Goal: Transaction & Acquisition: Purchase product/service

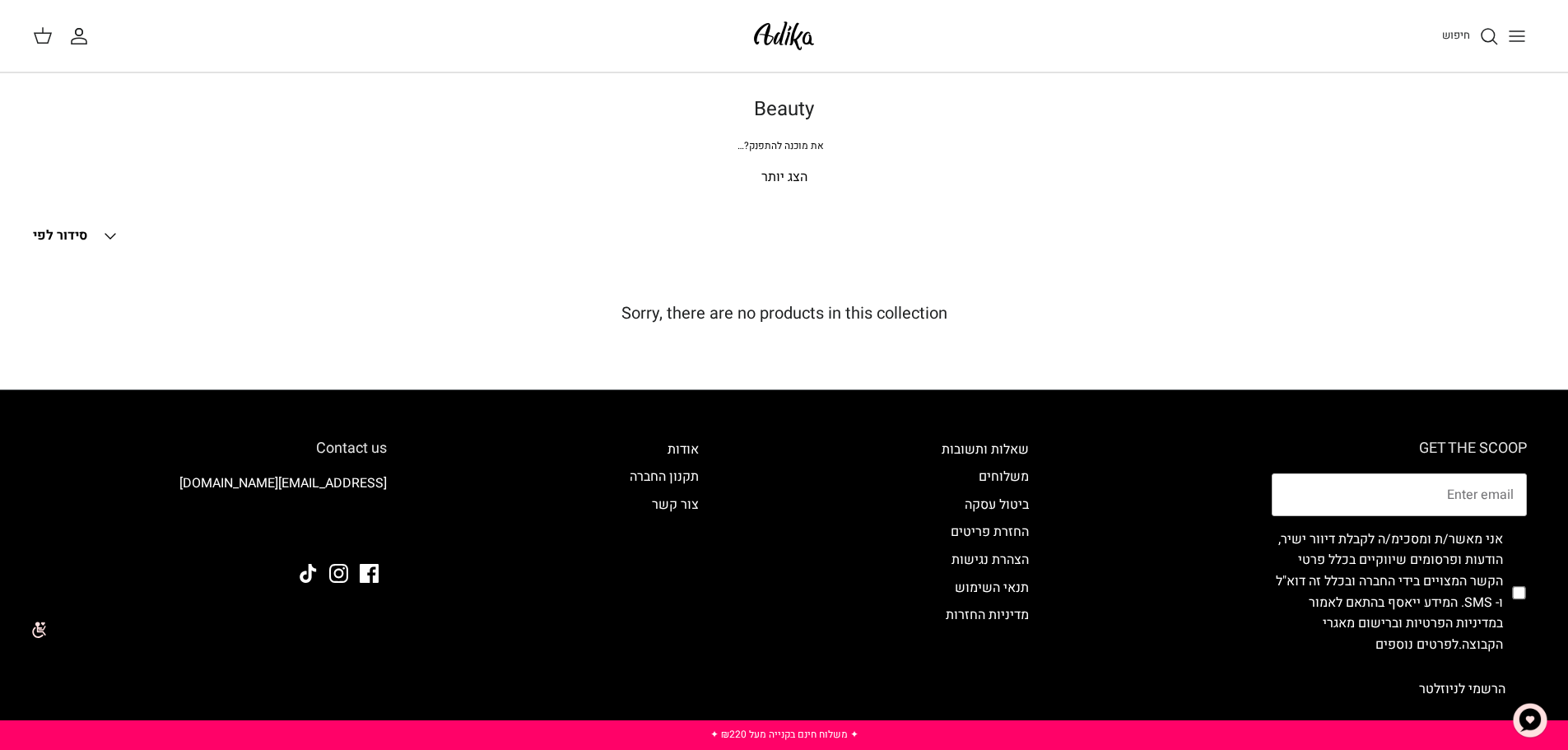
click at [1462, 35] on span "חיפוש" at bounding box center [1455, 34] width 28 height 16
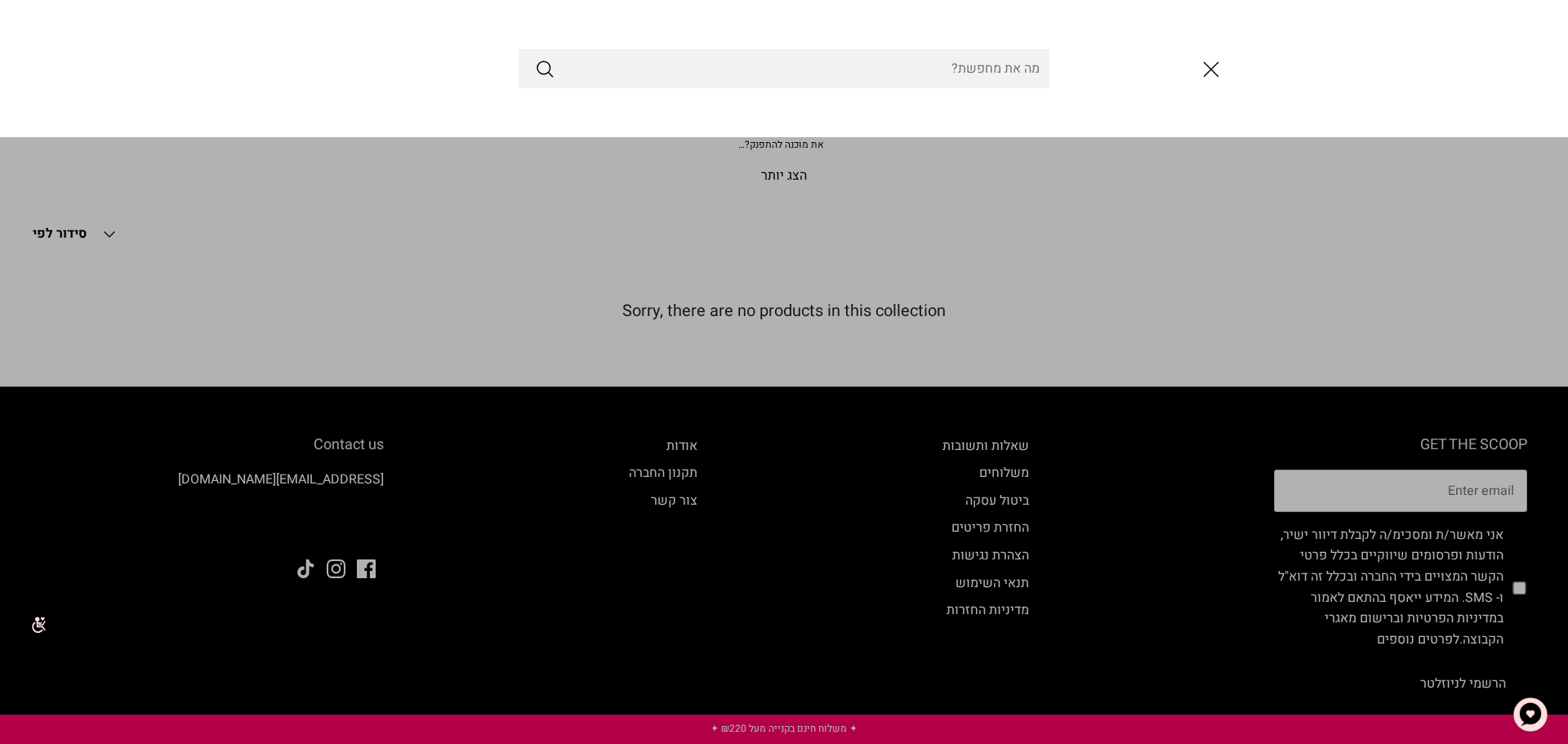
click at [944, 74] on input "Search Store" at bounding box center [784, 68] width 531 height 39
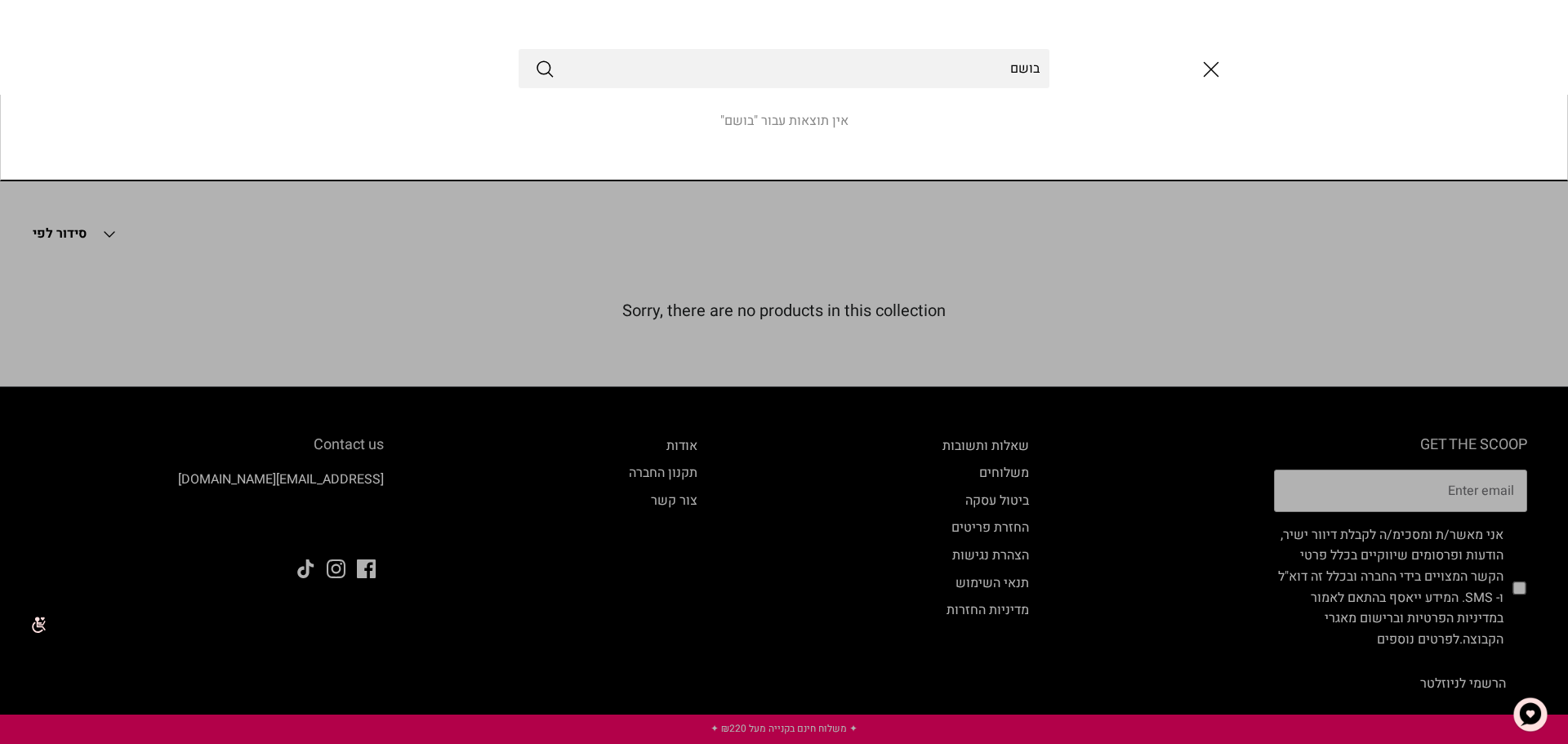
type input "בושם"
click at [535, 58] on button "Submit" at bounding box center [545, 68] width 19 height 21
